Goal: Task Accomplishment & Management: Use online tool/utility

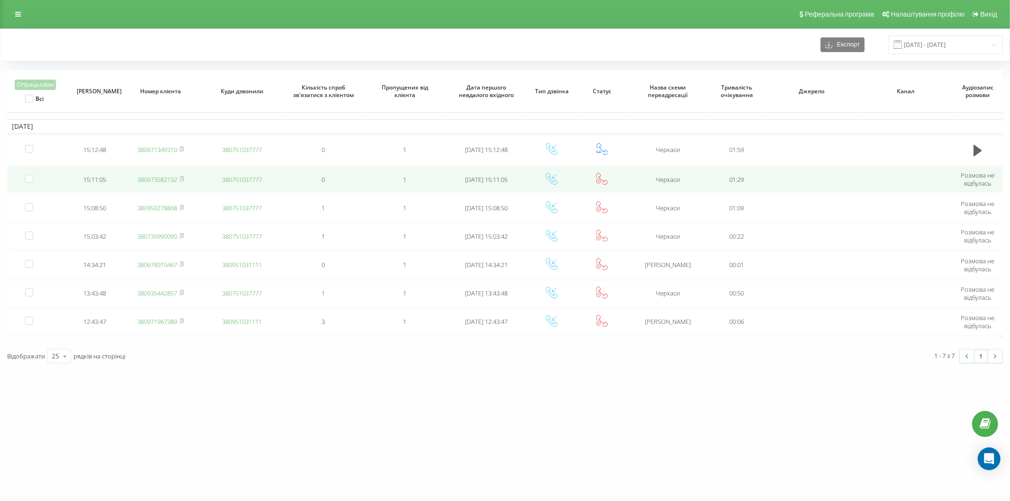
click at [163, 181] on link "380673582132" at bounding box center [157, 179] width 40 height 9
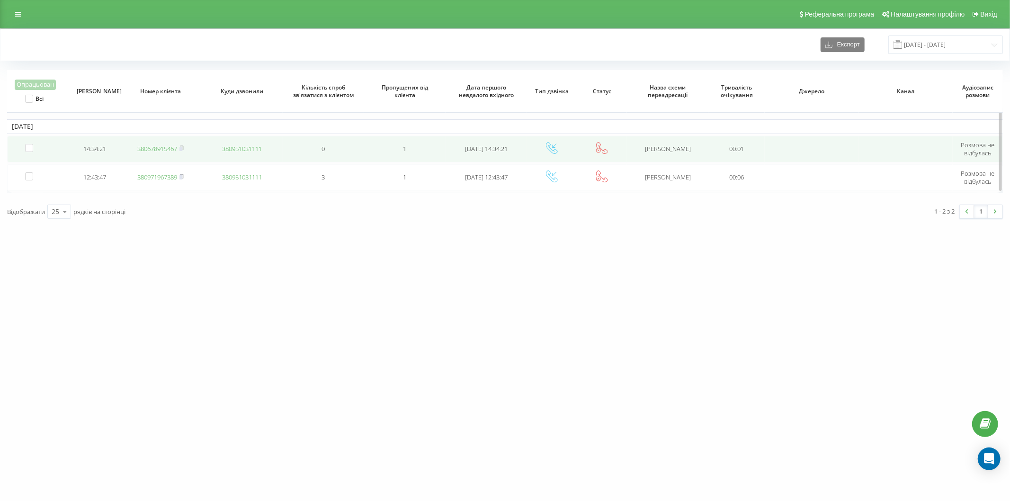
click at [158, 149] on link "380678915467" at bounding box center [157, 148] width 40 height 9
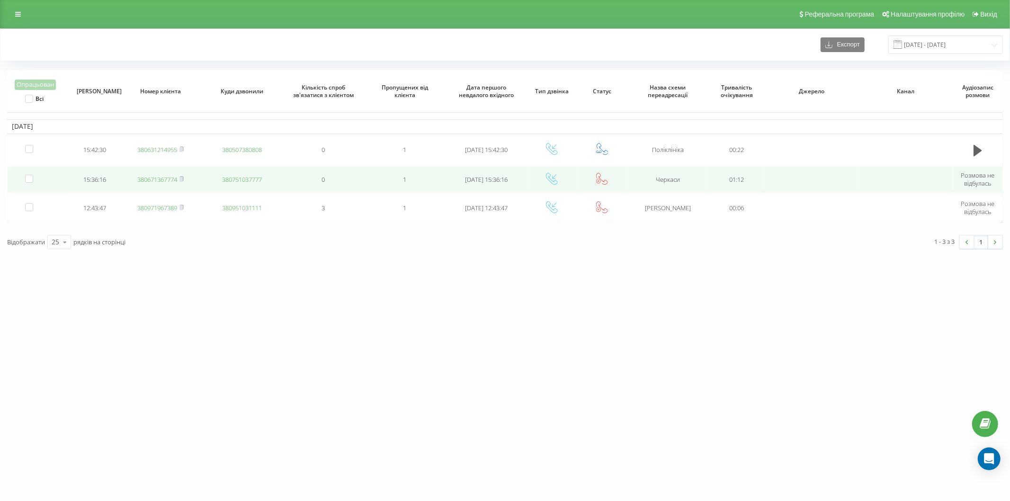
click at [150, 177] on link "380671367774" at bounding box center [157, 179] width 40 height 9
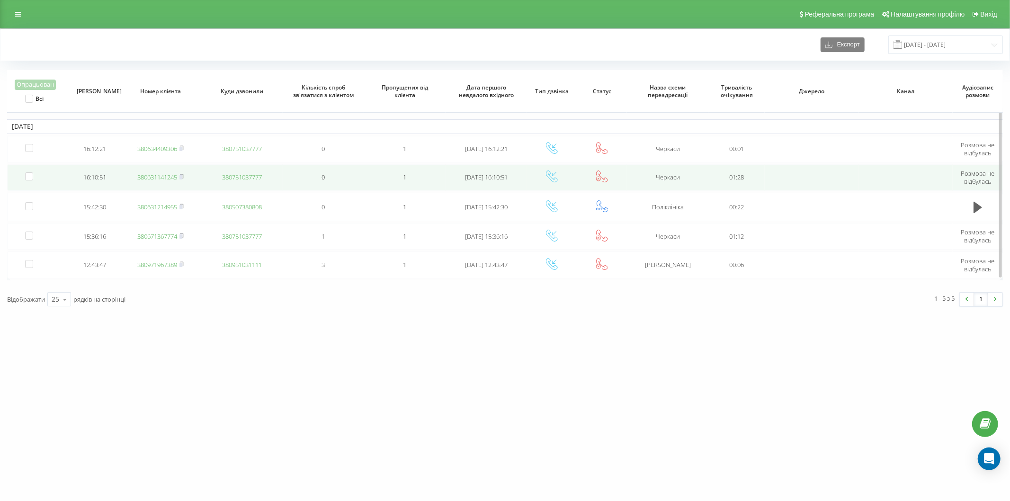
click at [140, 173] on link "380631141245" at bounding box center [157, 177] width 40 height 9
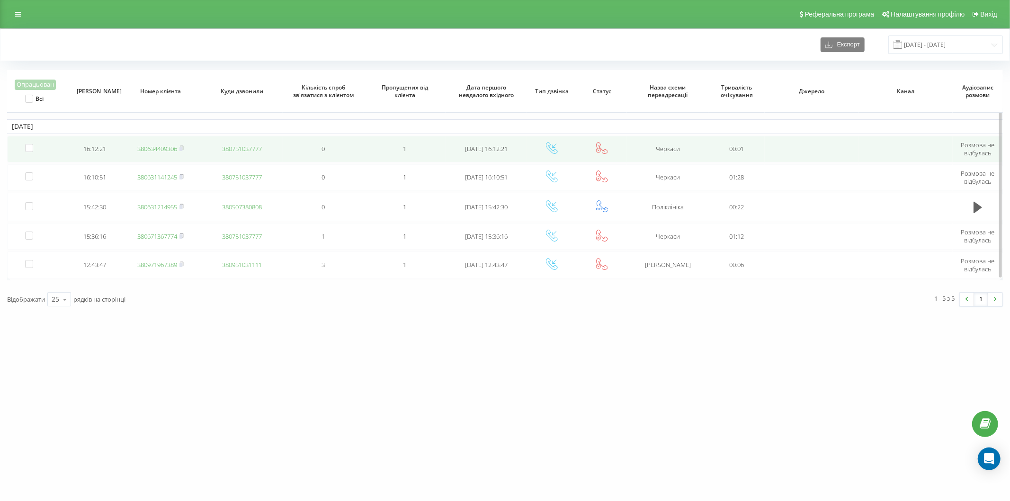
click at [143, 145] on link "380634409306" at bounding box center [157, 148] width 40 height 9
